Goal: Information Seeking & Learning: Check status

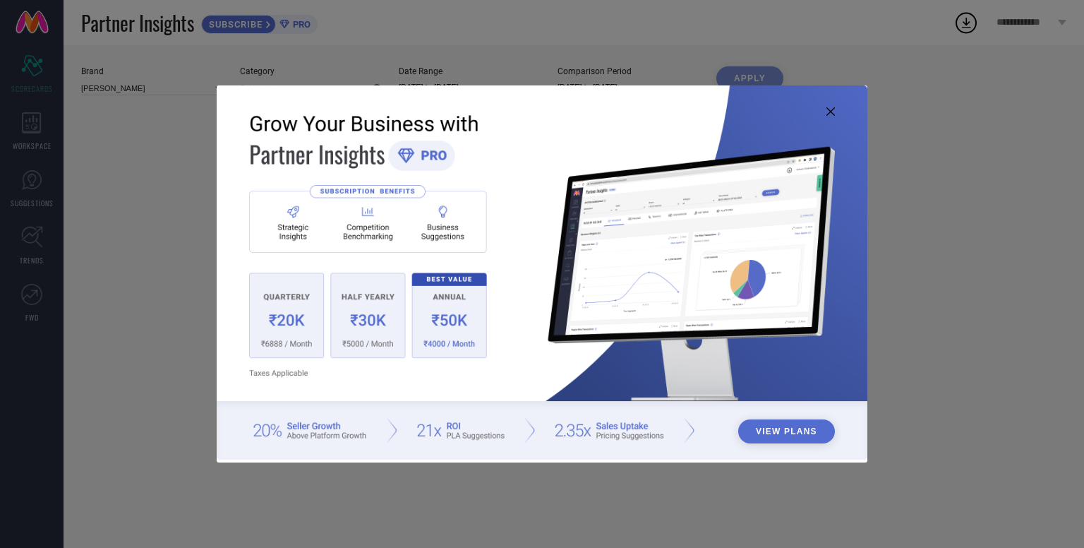
type input "All"
click at [836, 111] on img at bounding box center [542, 272] width 651 height 374
click at [825, 109] on img at bounding box center [542, 272] width 651 height 374
click at [827, 112] on icon at bounding box center [831, 111] width 8 height 8
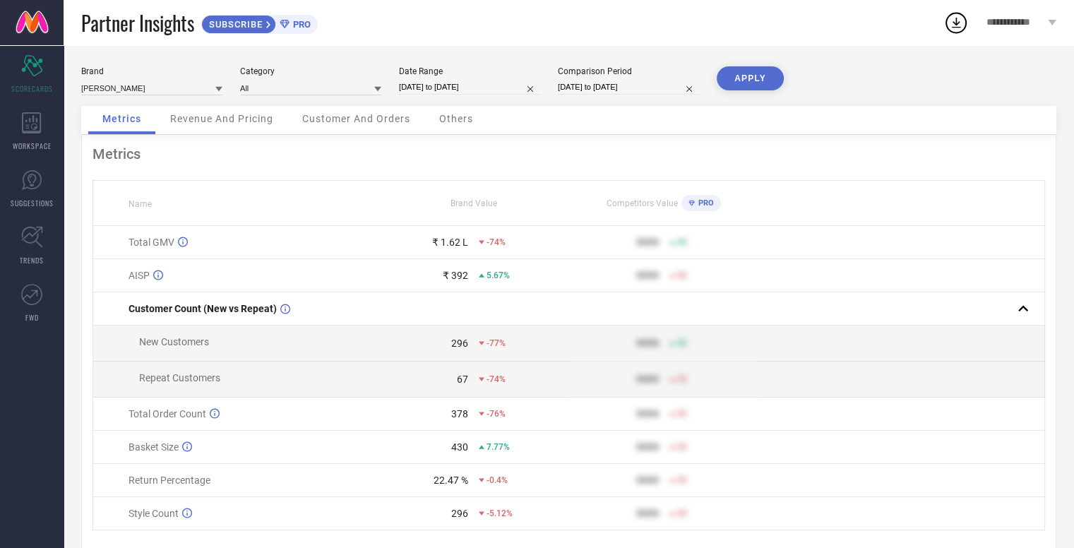
click at [222, 111] on div "Revenue And Pricing" at bounding box center [221, 120] width 131 height 28
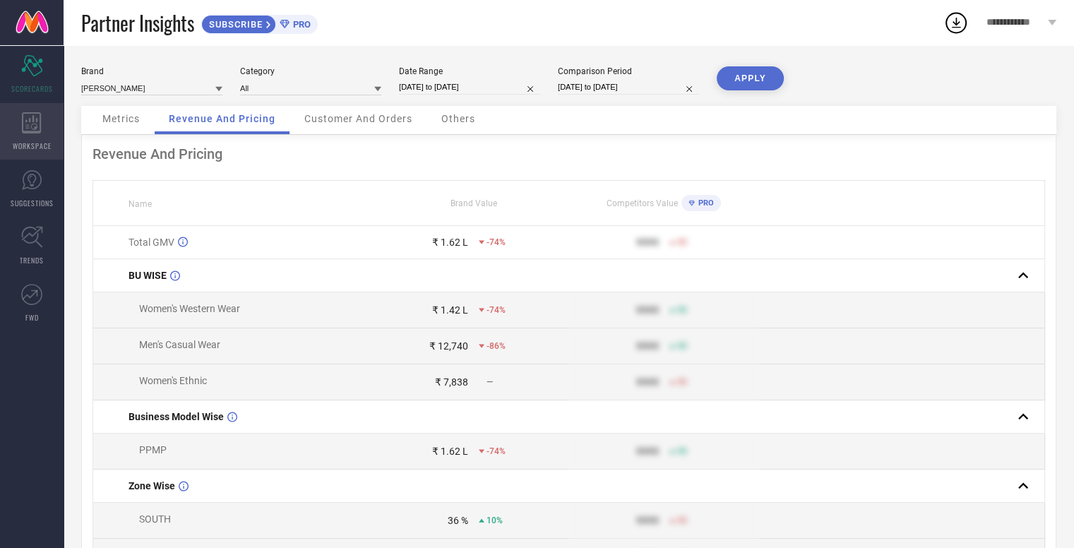
click at [36, 126] on icon at bounding box center [32, 122] width 20 height 21
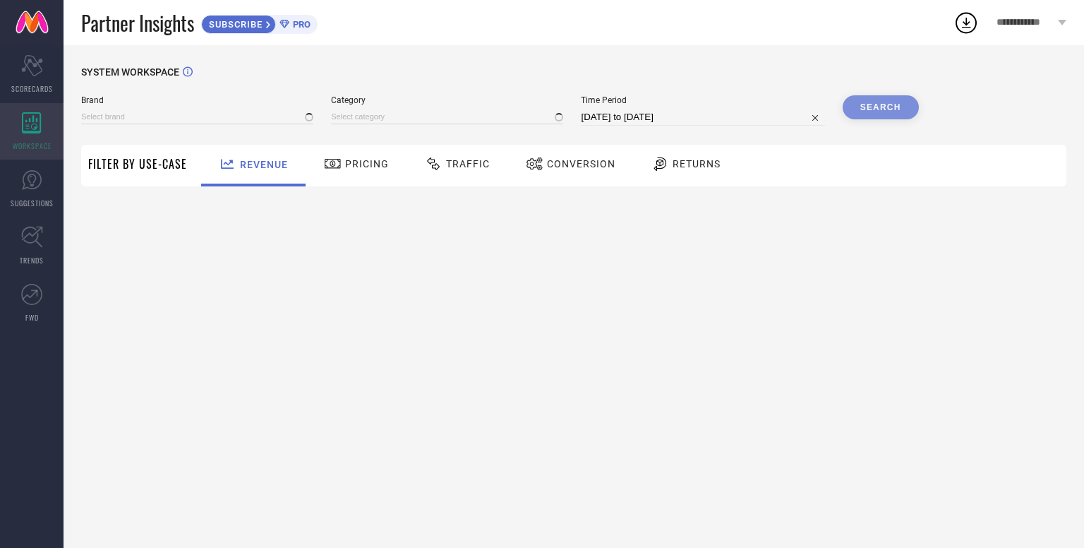
type input "[PERSON_NAME]"
type input "All"
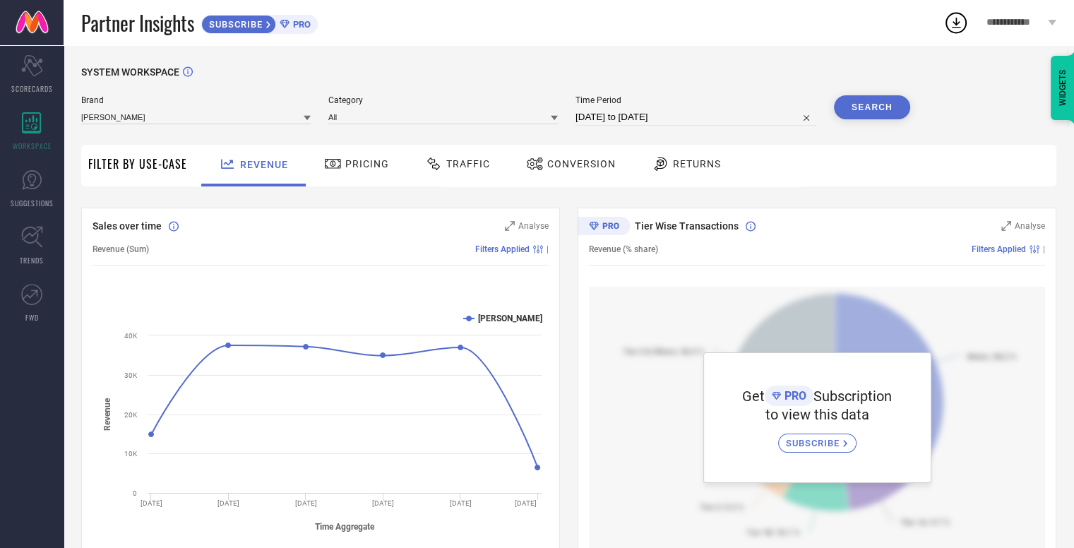
select select "6"
select select "2025"
select select "7"
select select "2025"
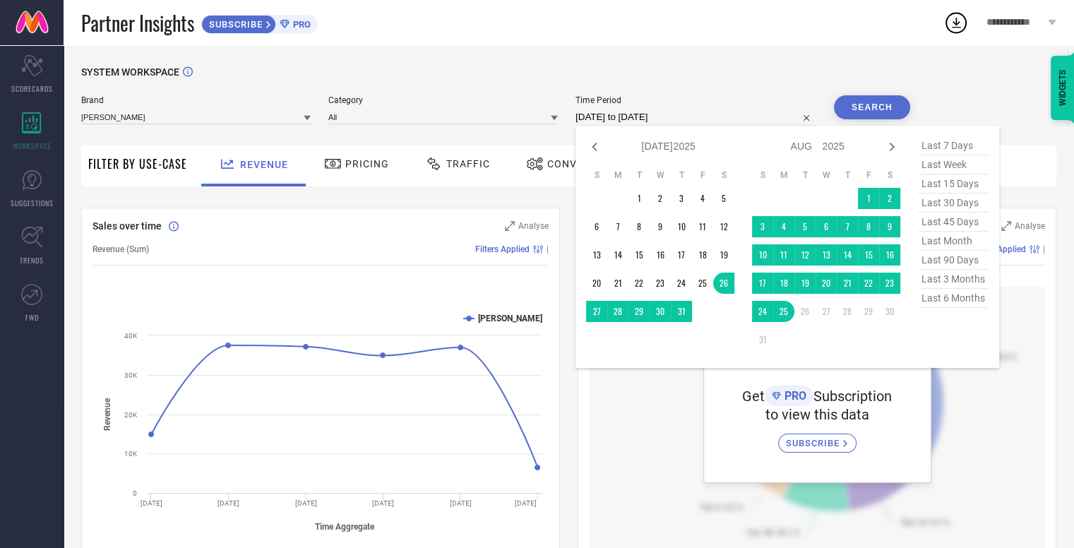
click at [720, 110] on input "[DATE] to [DATE]" at bounding box center [695, 117] width 241 height 17
click at [963, 299] on span "last 6 months" at bounding box center [953, 298] width 71 height 19
type input "[DATE] to [DATE]"
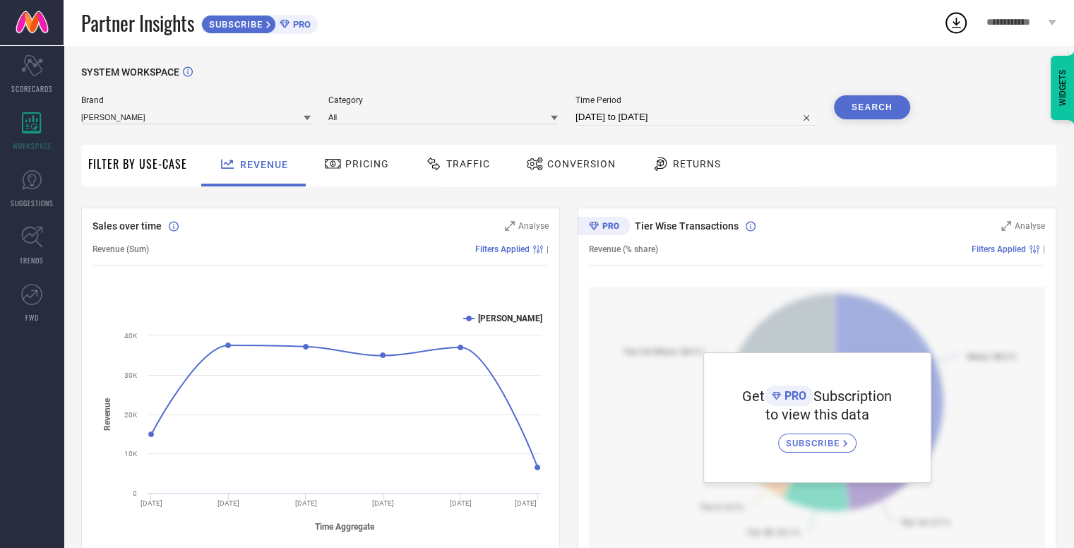
click at [888, 109] on button "Search" at bounding box center [872, 107] width 76 height 24
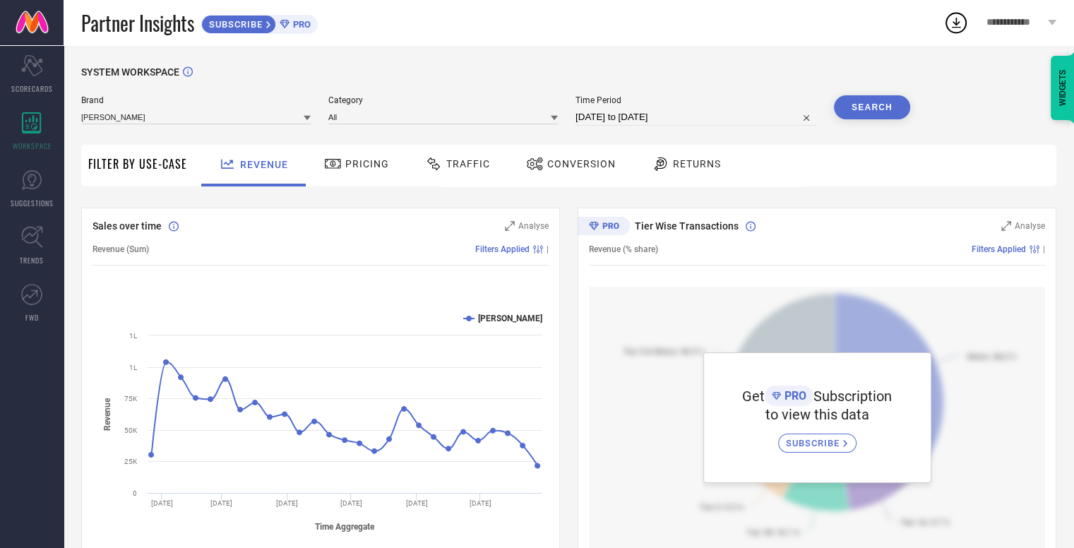
click at [709, 101] on span "Time Period" at bounding box center [695, 100] width 241 height 10
click at [715, 108] on div "Time Period [DATE] to [DATE]" at bounding box center [695, 110] width 241 height 30
select select "1"
select select "2025"
select select "2"
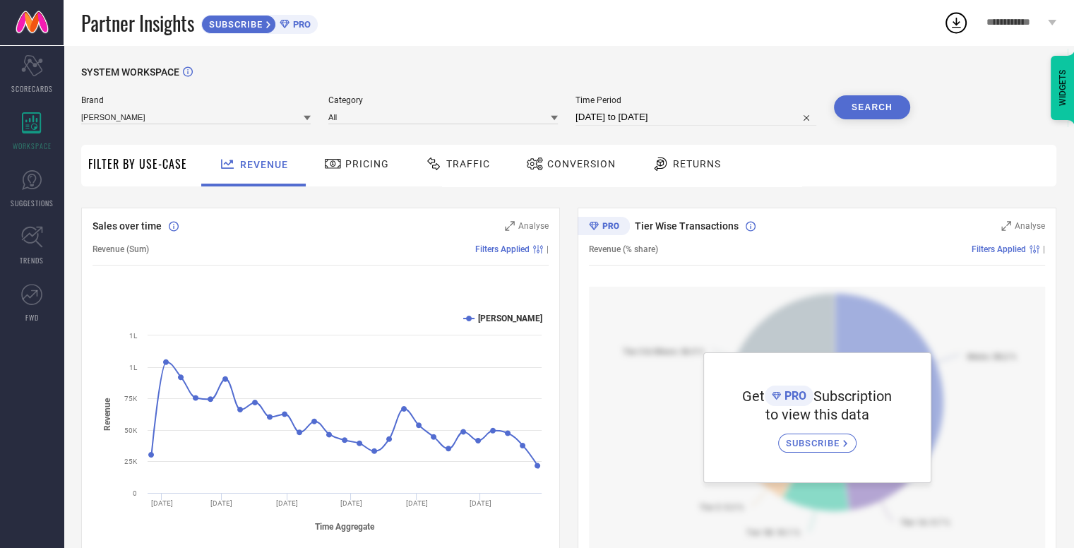
select select "2025"
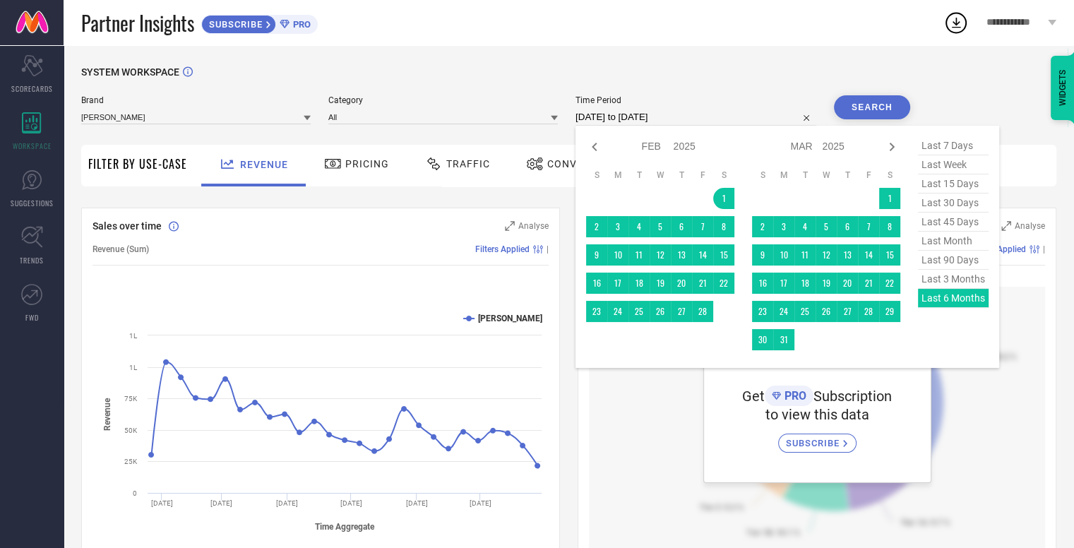
click at [718, 116] on input "[DATE] to [DATE]" at bounding box center [695, 117] width 241 height 17
click at [591, 151] on icon at bounding box center [594, 146] width 17 height 17
select select "2025"
select select "1"
select select "2025"
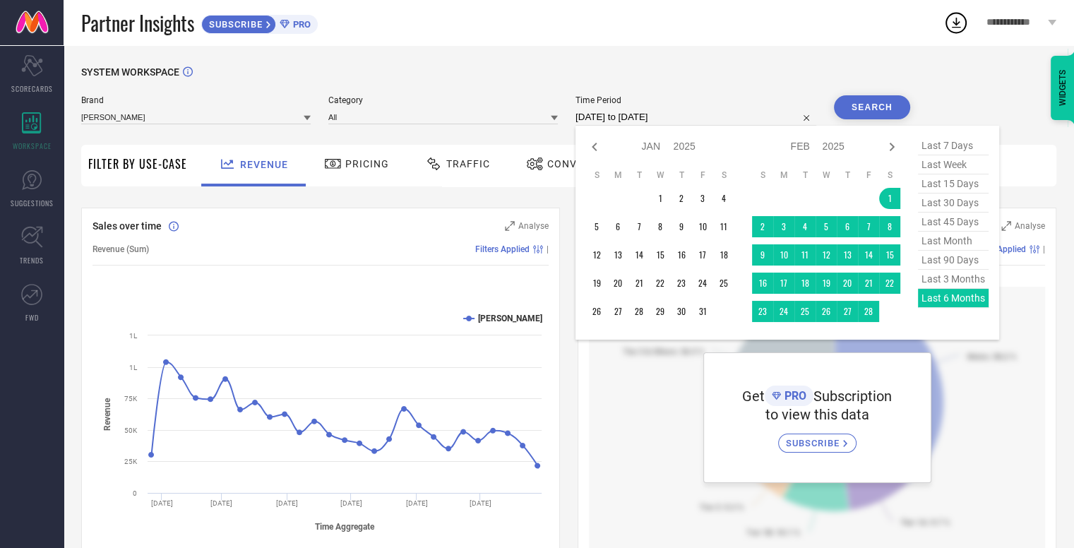
click at [591, 151] on icon at bounding box center [594, 146] width 17 height 17
select select "11"
select select "2024"
select select "2025"
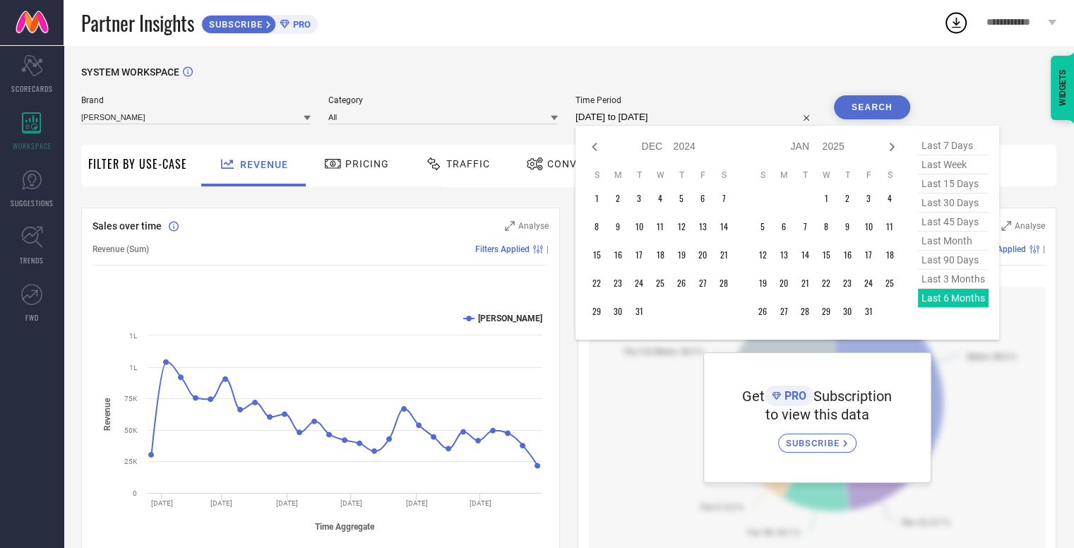
click at [591, 151] on icon at bounding box center [594, 146] width 17 height 17
select select "10"
select select "2024"
select select "11"
select select "2024"
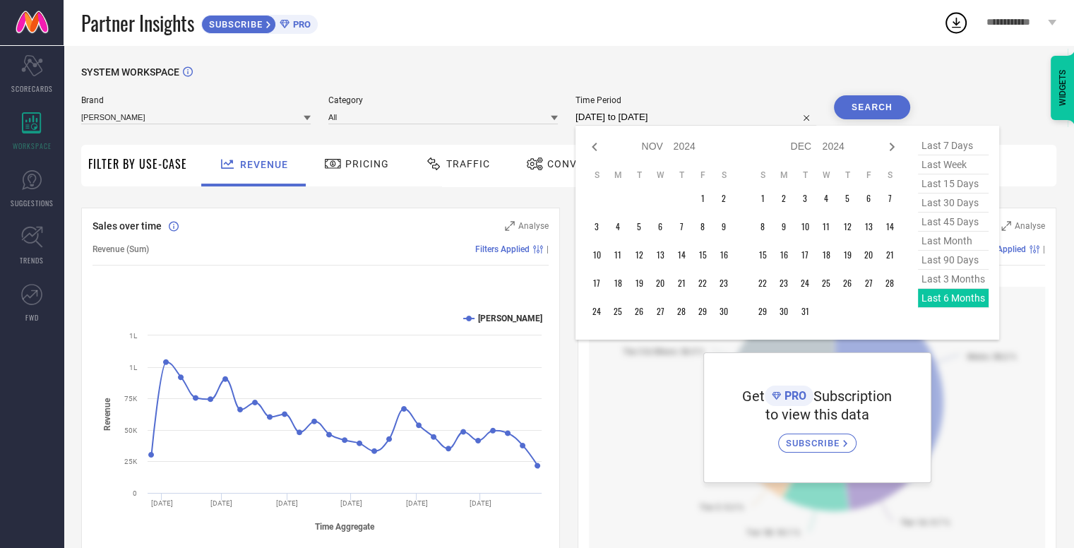
click at [591, 151] on icon at bounding box center [594, 146] width 17 height 17
select select "9"
select select "2024"
select select "10"
select select "2024"
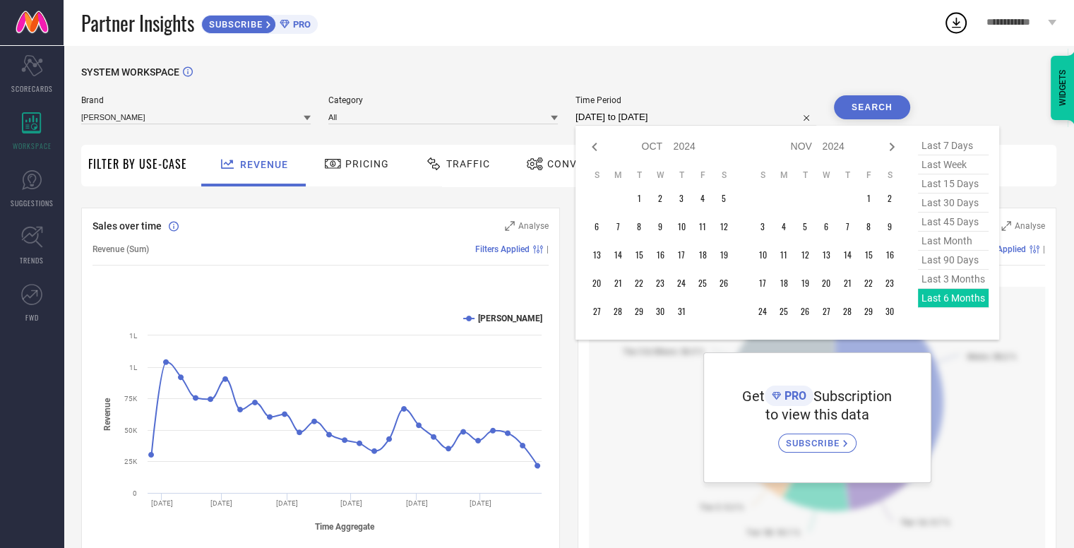
click at [591, 151] on icon at bounding box center [594, 146] width 17 height 17
select select "7"
select select "2024"
select select "8"
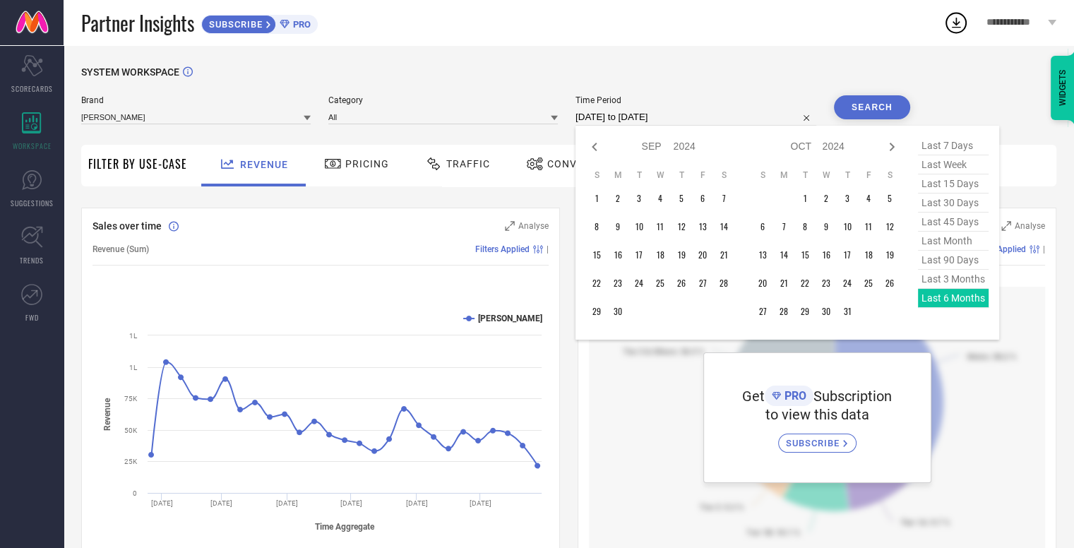
select select "2024"
click at [591, 151] on icon at bounding box center [594, 146] width 17 height 17
select select "6"
select select "2024"
select select "7"
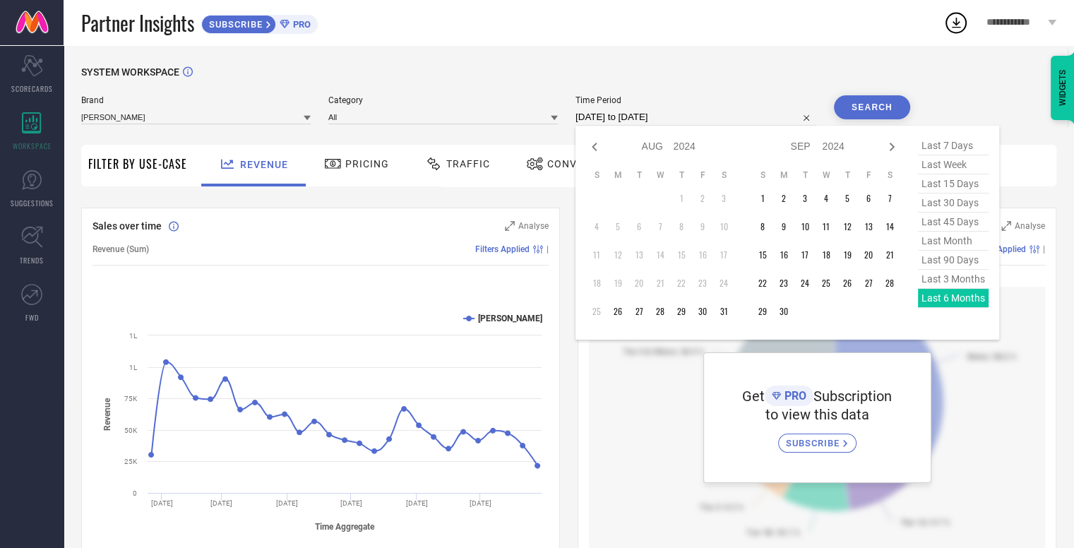
select select "2024"
click at [898, 143] on icon at bounding box center [891, 146] width 17 height 17
select select "7"
select select "2024"
select select "8"
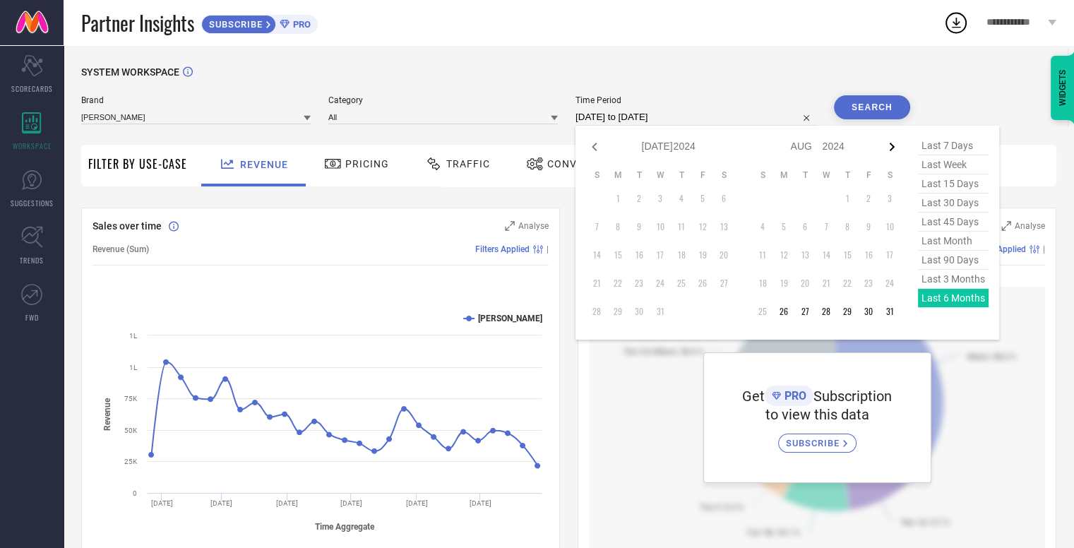
select select "2024"
type input "After [DATE]"
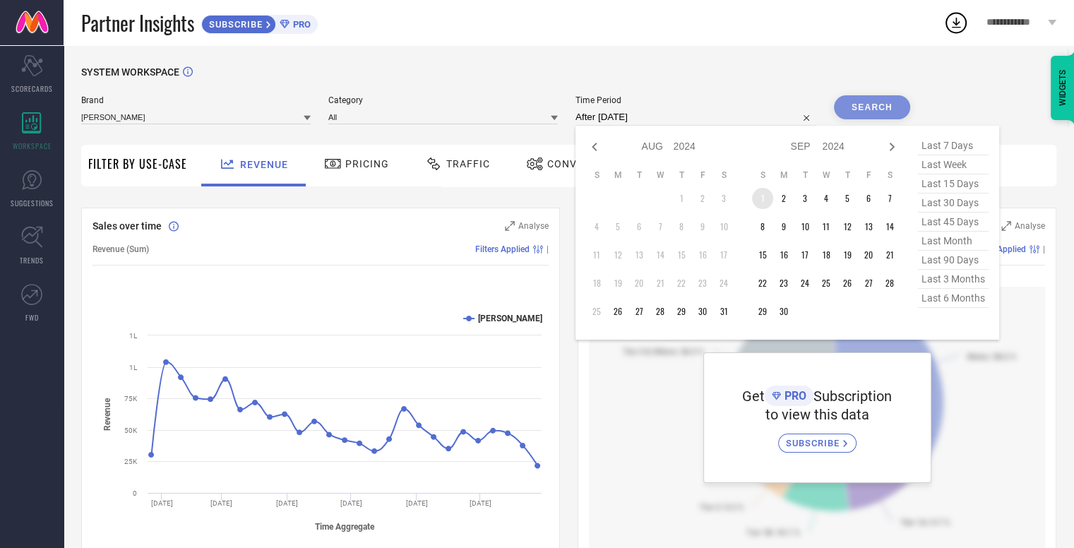
click at [771, 196] on td "1" at bounding box center [762, 198] width 21 height 21
click at [889, 147] on icon at bounding box center [891, 146] width 17 height 17
select select "8"
select select "2024"
select select "9"
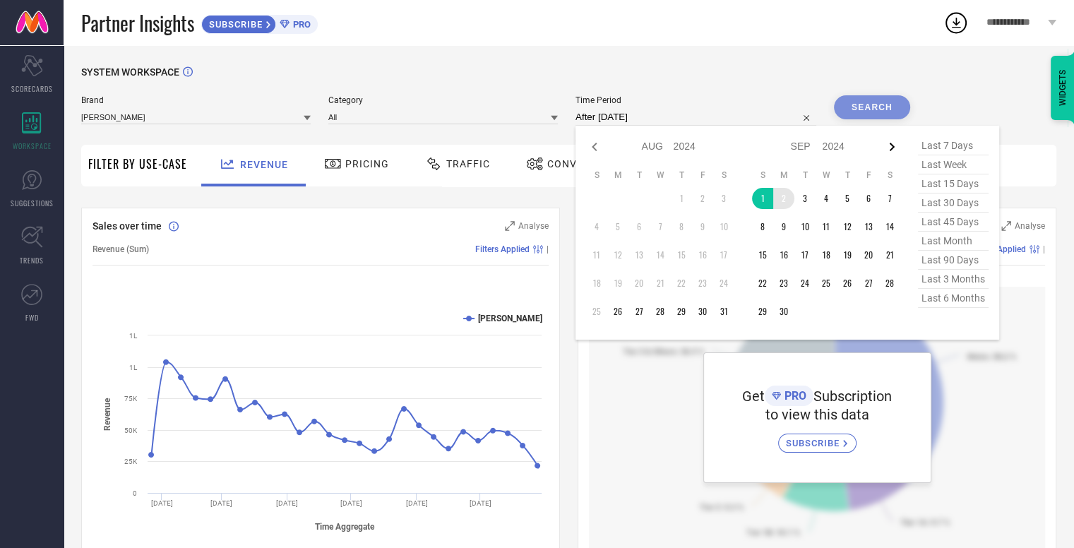
select select "2024"
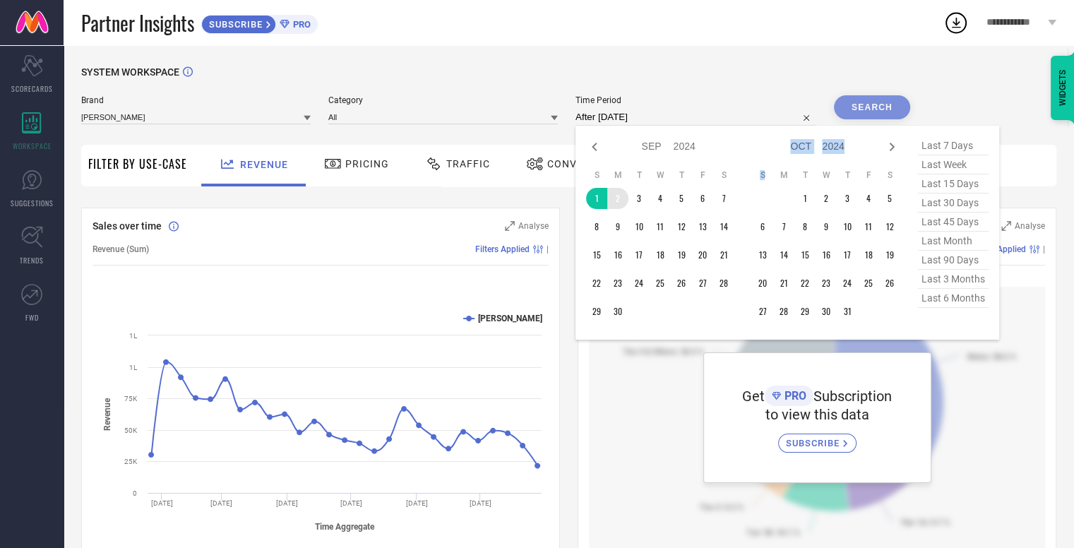
click at [889, 147] on icon at bounding box center [891, 146] width 17 height 17
select select "9"
select select "2024"
select select "10"
select select "2024"
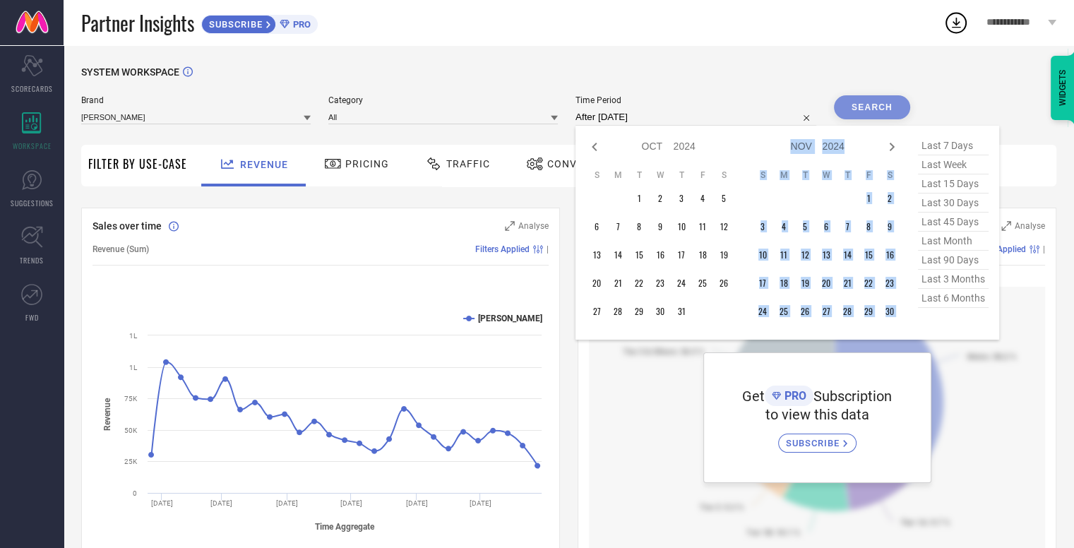
click at [889, 147] on icon at bounding box center [891, 146] width 17 height 17
select select "10"
select select "2024"
select select "11"
select select "2024"
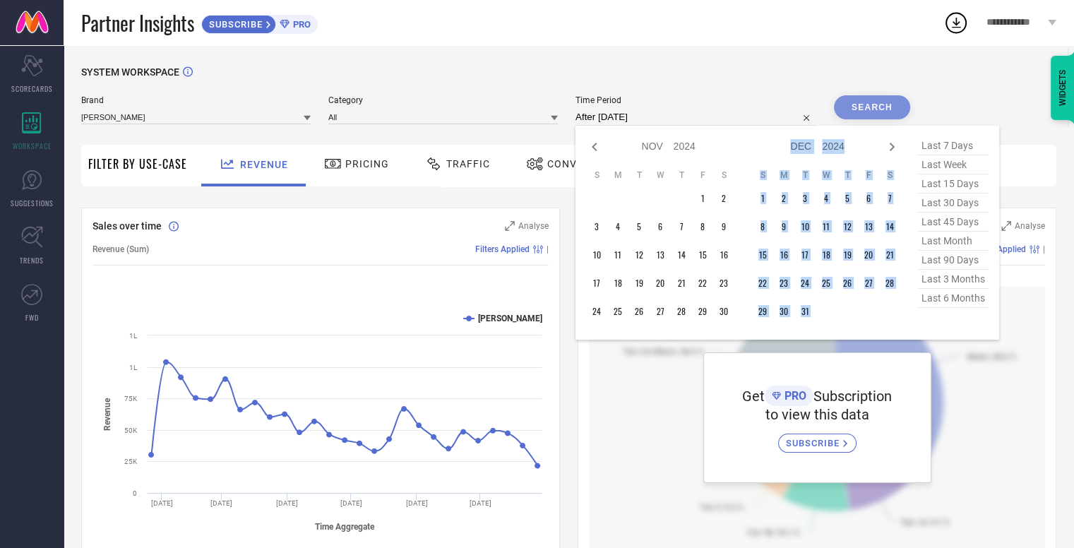
click at [889, 147] on icon at bounding box center [891, 146] width 17 height 17
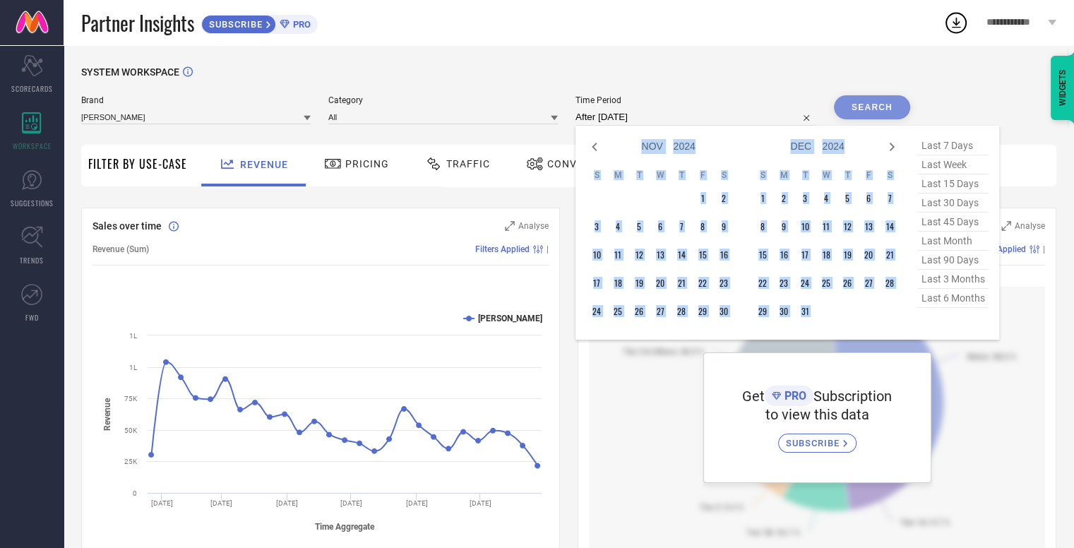
select select "11"
select select "2024"
select select "2025"
click at [889, 147] on icon at bounding box center [891, 146] width 17 height 17
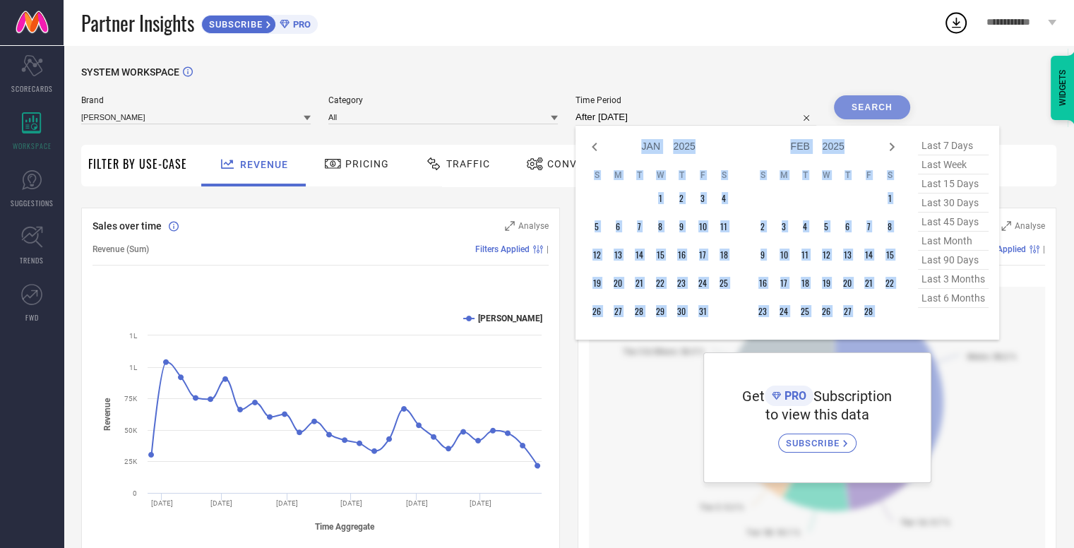
select select "2"
select select "2025"
select select "3"
select select "2025"
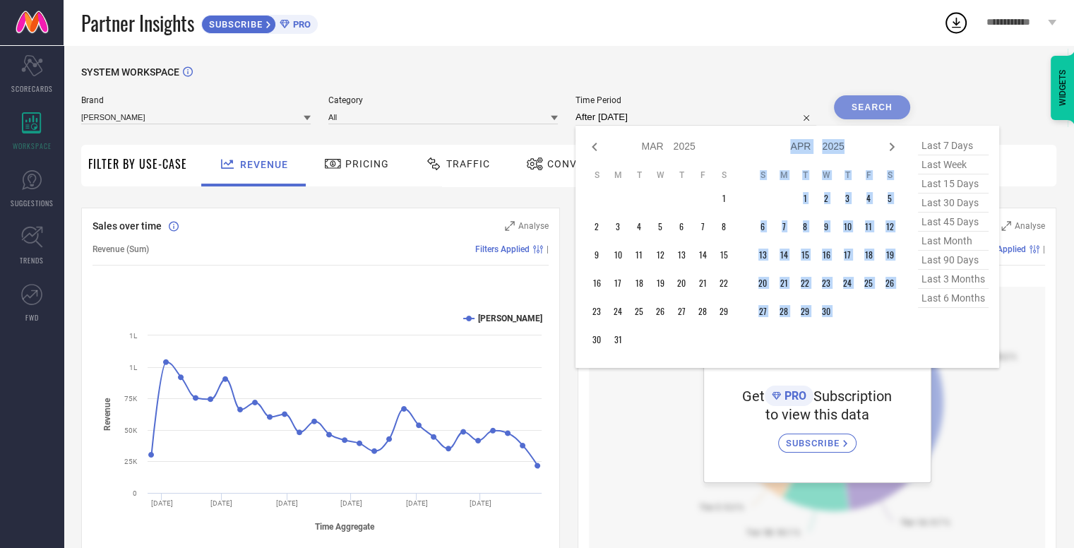
click at [889, 147] on icon at bounding box center [891, 146] width 17 height 17
select select "3"
select select "2025"
select select "4"
select select "2025"
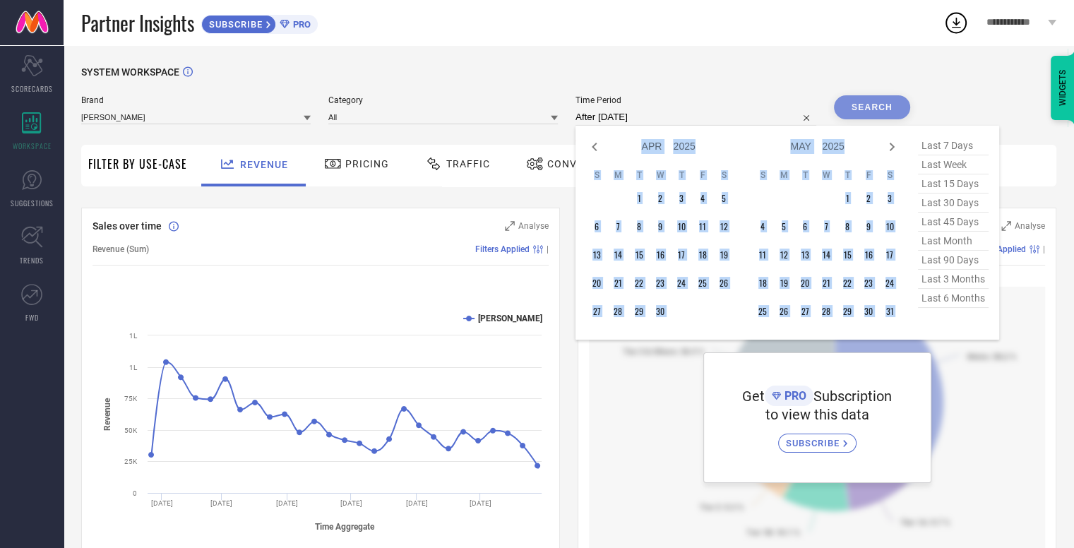
click at [889, 147] on icon at bounding box center [891, 146] width 17 height 17
select select "4"
select select "2025"
select select "5"
select select "2025"
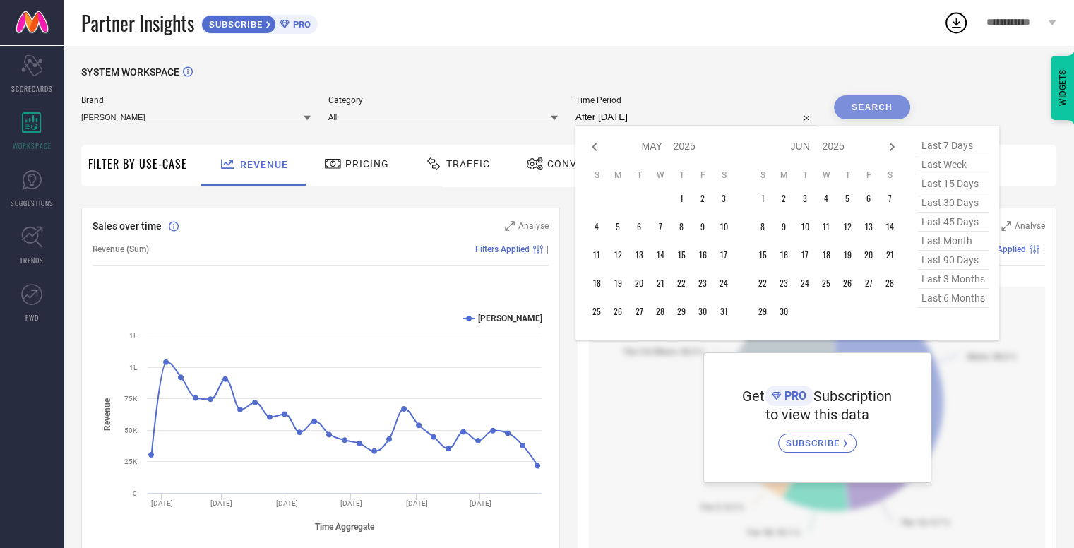
click at [889, 147] on icon at bounding box center [891, 146] width 17 height 17
select select "5"
select select "2025"
select select "6"
select select "2025"
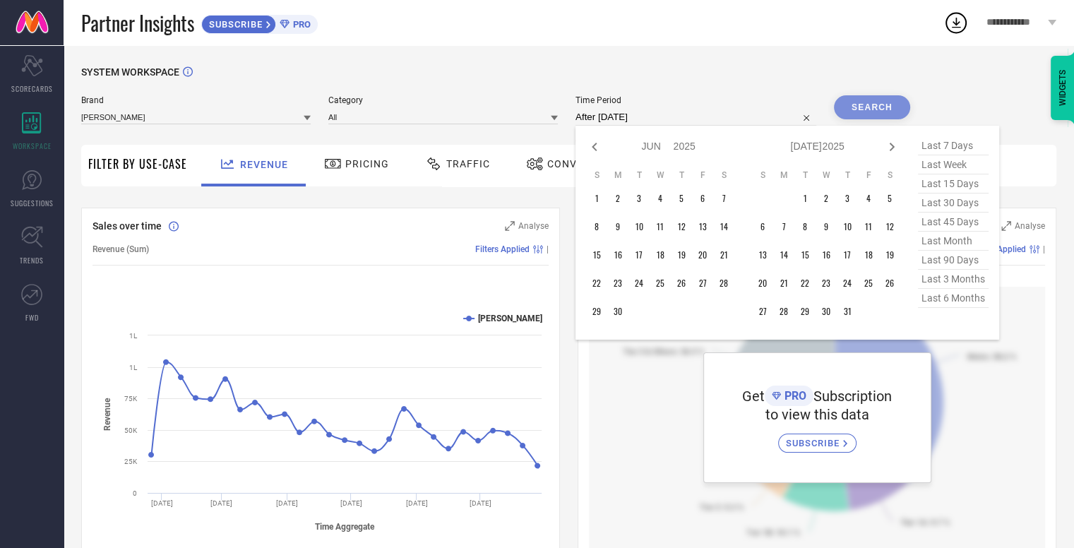
click at [889, 147] on icon at bounding box center [891, 146] width 17 height 17
select select "6"
select select "2025"
select select "7"
select select "2025"
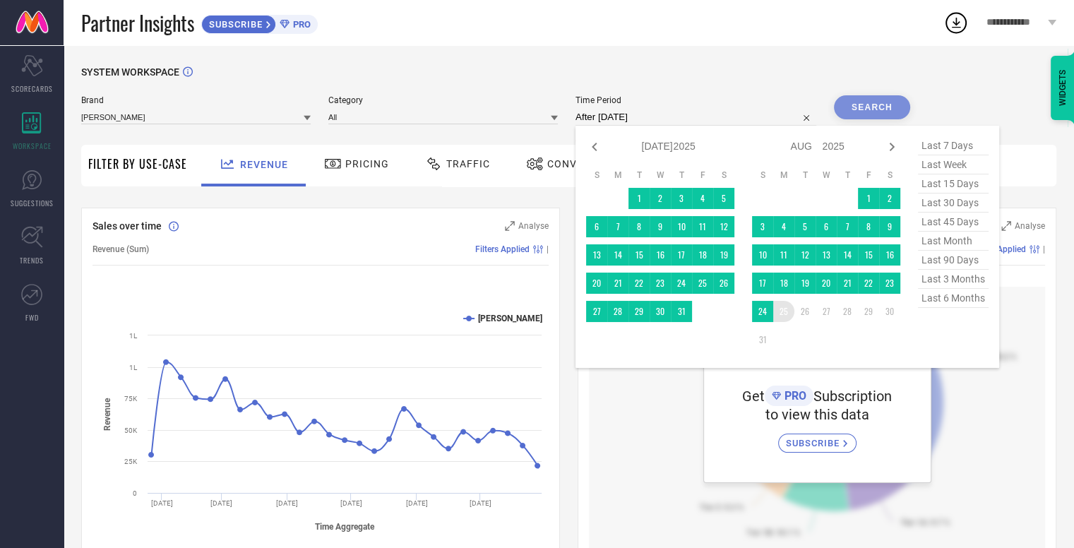
type input "[DATE] to [DATE]"
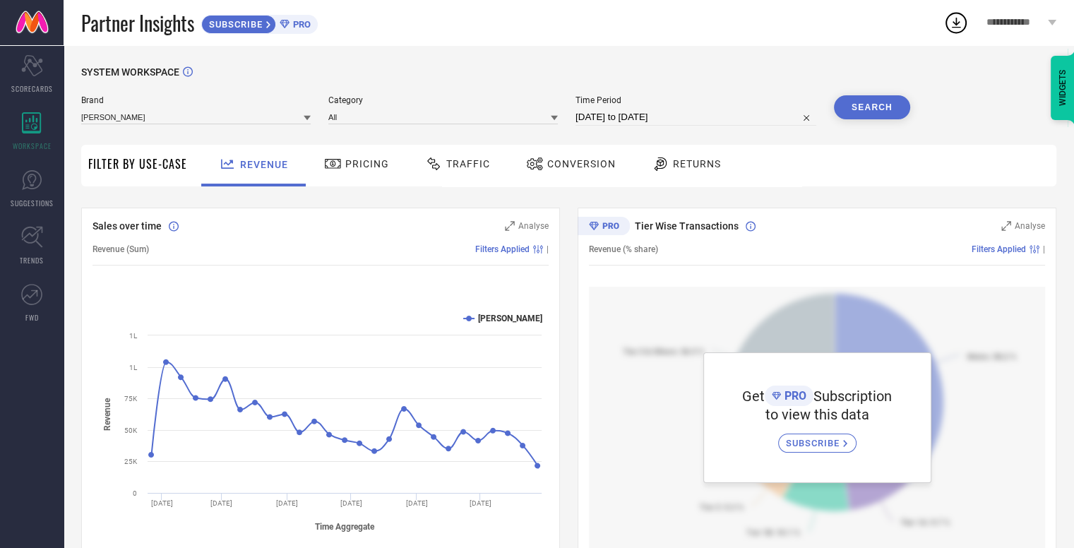
click at [870, 116] on button "Search" at bounding box center [872, 107] width 76 height 24
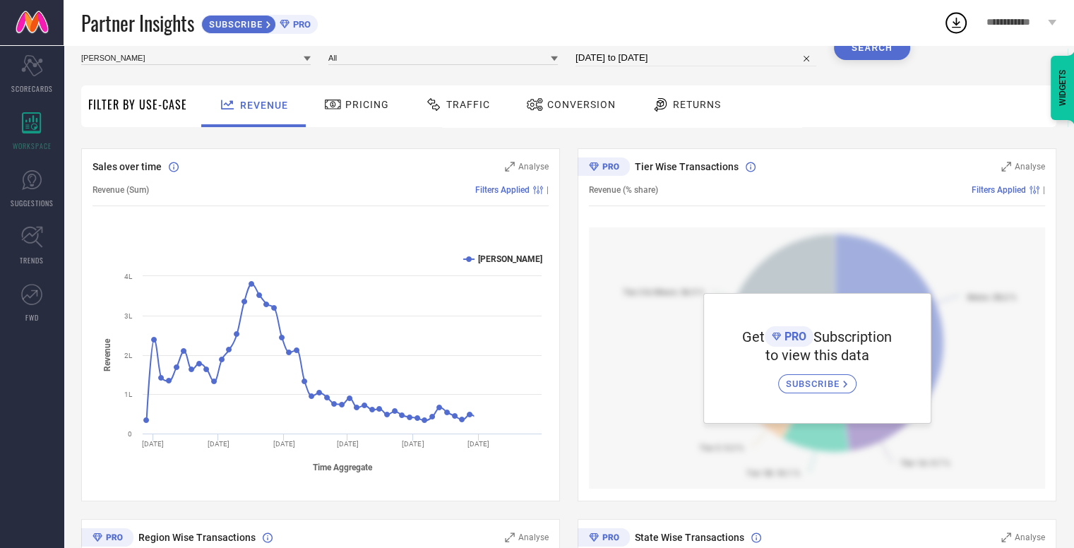
scroll to position [60, 0]
click at [337, 94] on div "Pricing" at bounding box center [356, 104] width 72 height 24
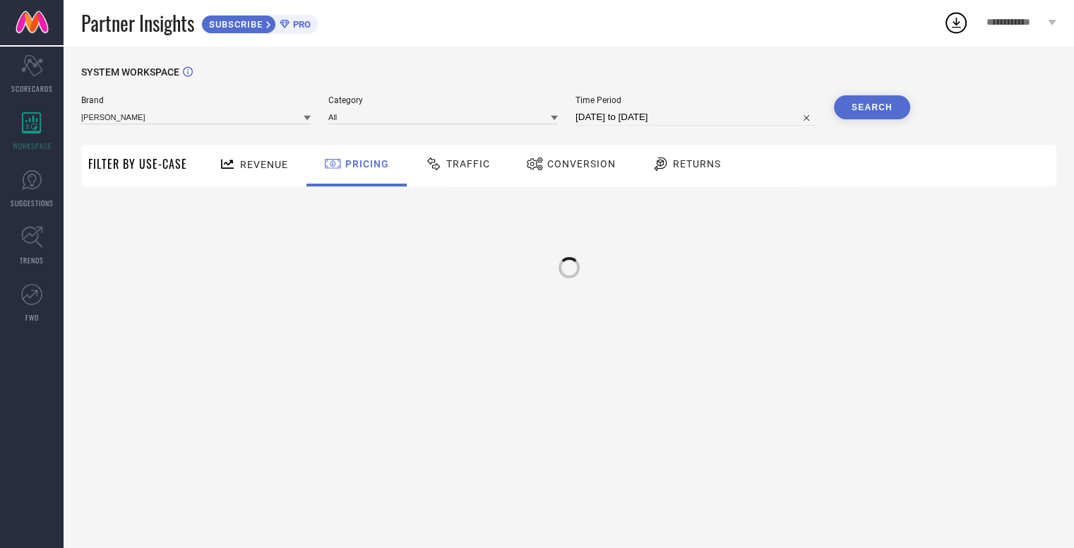
scroll to position [0, 0]
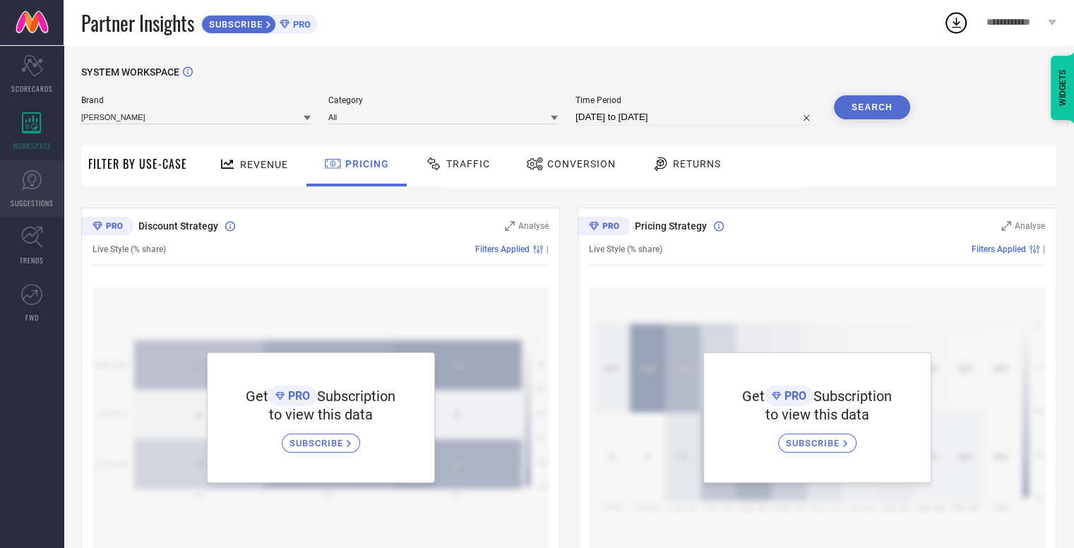
click at [53, 181] on link "SUGGESTIONS" at bounding box center [32, 188] width 64 height 56
